Goal: Communication & Community: Share content

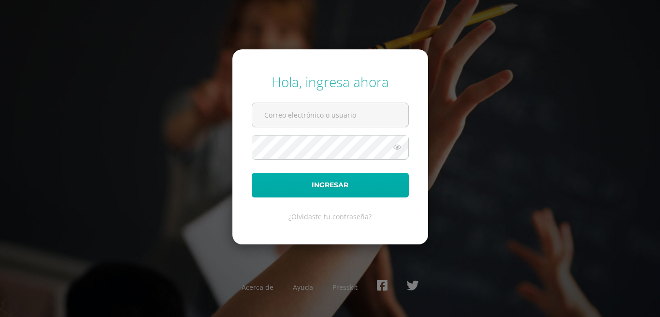
type input "[EMAIL_ADDRESS][DOMAIN_NAME]"
click at [339, 187] on button "Ingresar" at bounding box center [330, 185] width 157 height 25
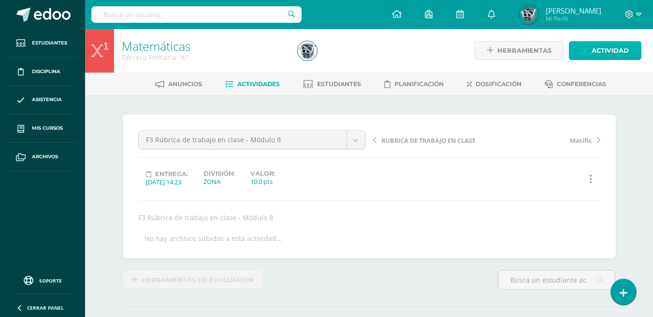
click at [595, 49] on span "Actividad" at bounding box center [609, 51] width 37 height 18
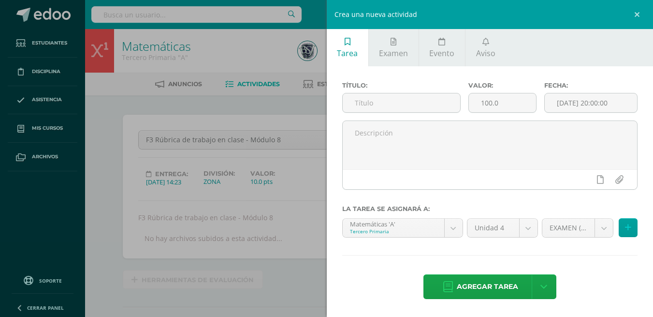
scroll to position [1, 0]
click at [483, 46] on link "Aviso" at bounding box center [485, 47] width 40 height 37
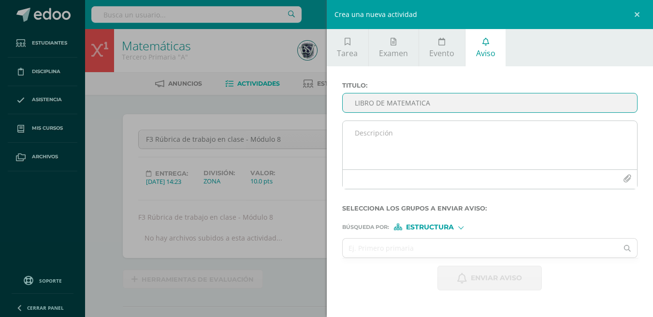
type input "LIBRO DE MATEMATICA"
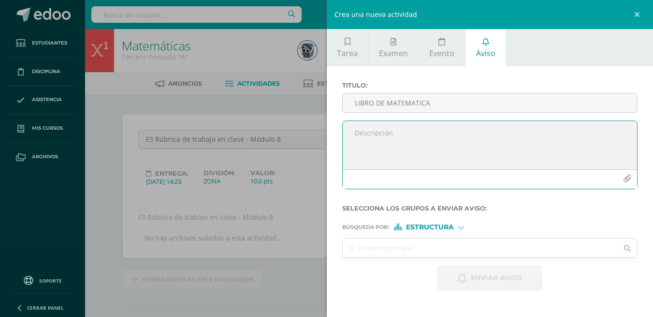
click at [414, 129] on textarea at bounding box center [490, 145] width 295 height 48
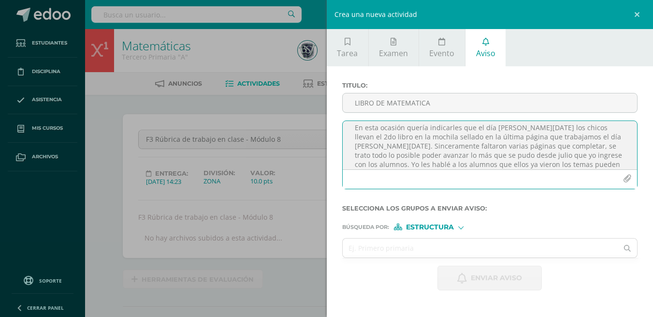
scroll to position [33, 0]
click at [487, 123] on textarea "BUEN DIA QUERIDOS PADRES DE FAMILIA En esta ocasión quería indicarles que el dí…" at bounding box center [490, 145] width 295 height 48
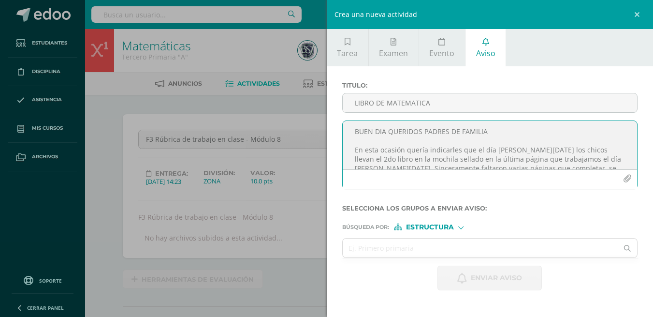
scroll to position [0, 0]
click at [356, 153] on textarea "BUEN DIA QUERIDOS PADRES DE FAMILIA En esta ocasión quería indicarles que el dí…" at bounding box center [490, 145] width 295 height 48
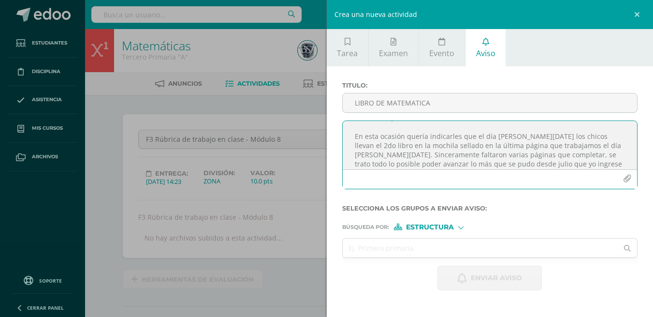
scroll to position [19, 0]
click at [430, 152] on textarea "BUEN DIA QUERIDOS PADRES DE FAMILIA En esta ocasión quería indicarles que el dí…" at bounding box center [490, 145] width 295 height 48
click at [476, 150] on textarea "BUEN DIA QUERIDOS PADRES DE FAMILIA En esta ocasión quería indicarles que el dí…" at bounding box center [490, 145] width 295 height 48
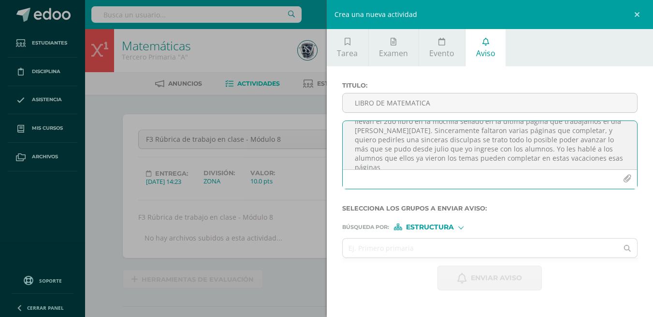
scroll to position [40, 0]
click at [408, 150] on textarea "BUEN DIA QUERIDOS PADRES DE FAMILIA En esta ocasión quería indicarles que el dí…" at bounding box center [490, 145] width 295 height 48
click at [469, 162] on textarea "BUEN DIA QUERIDOS PADRES DE FAMILIA En esta ocasión quería indicarles que el dí…" at bounding box center [490, 145] width 295 height 48
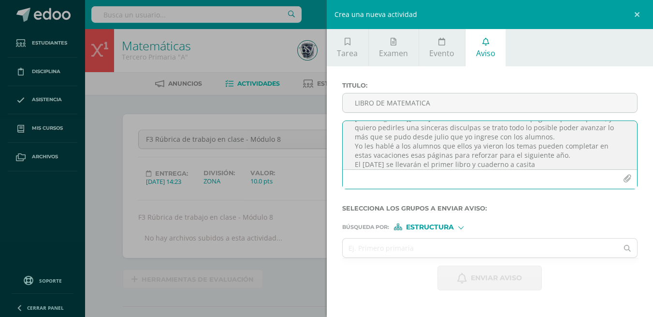
type textarea "BUEN DIA QUERIDOS PADRES DE FAMILIA En esta ocasión quería indicarles que el dí…"
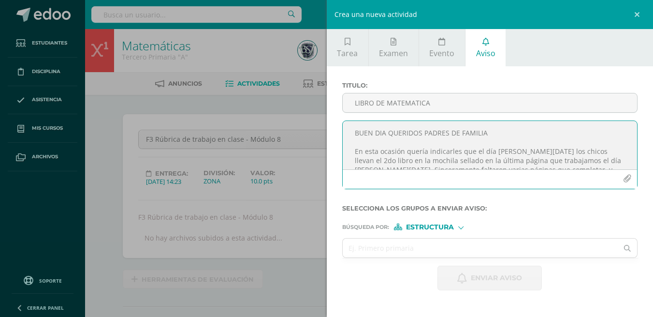
drag, startPoint x: 549, startPoint y: 158, endPoint x: 330, endPoint y: 87, distance: 230.4
click at [330, 87] on div "Titulo : LIBRO DE MATEMATICA BUEN DIA QUERIDOS PADRES DE FAMILIA En esta ocasió…" at bounding box center [490, 185] width 327 height 239
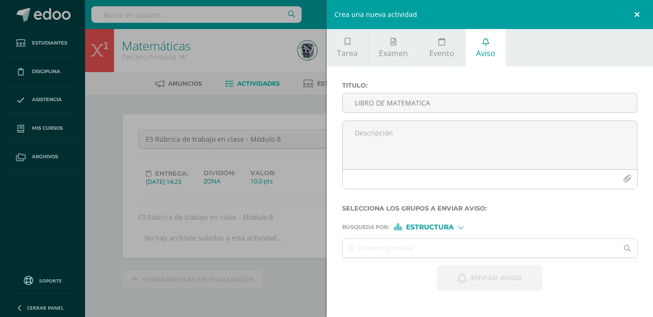
click at [636, 12] on link at bounding box center [638, 14] width 29 height 29
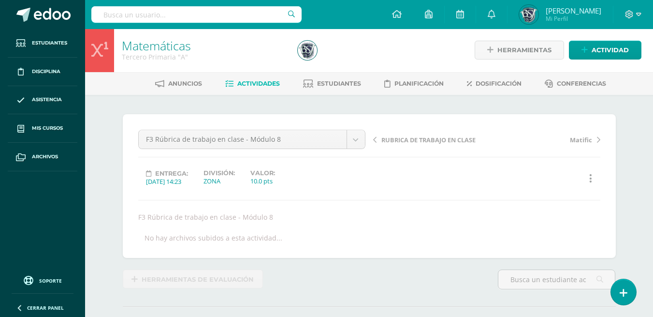
click at [371, 61] on div at bounding box center [384, 50] width 180 height 44
